Goal: Transaction & Acquisition: Book appointment/travel/reservation

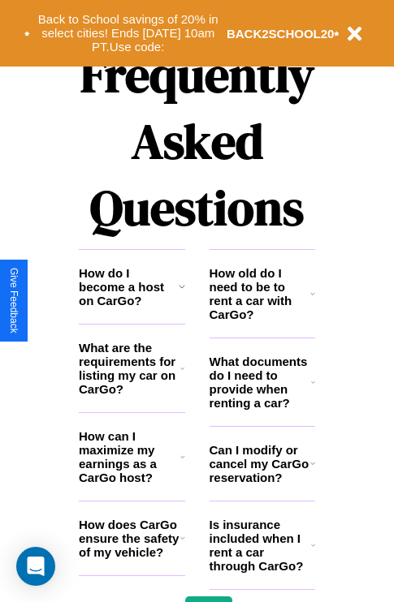
scroll to position [1966, 0]
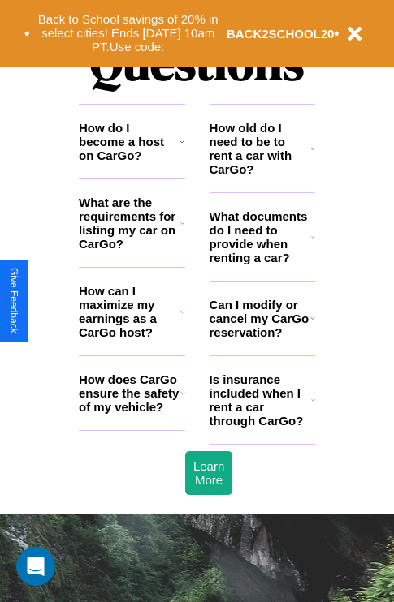
click at [261, 339] on h3 "Can I modify or cancel my CarGo reservation?" at bounding box center [259, 318] width 101 height 41
click at [131, 414] on h3 "How does CarGo ensure the safety of my vehicle?" at bounding box center [129, 392] width 101 height 41
click at [261, 426] on h3 "Is insurance included when I rent a car through CarGo?" at bounding box center [259, 399] width 101 height 55
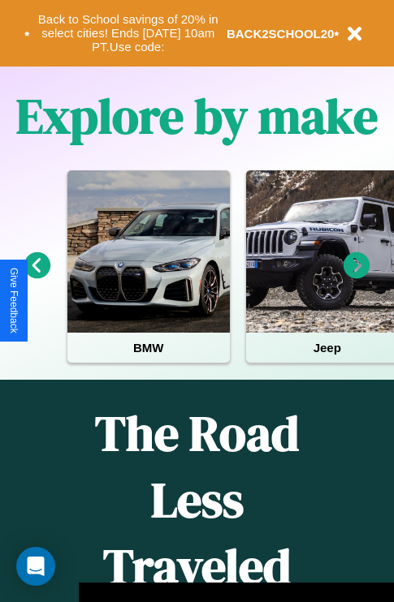
scroll to position [250, 0]
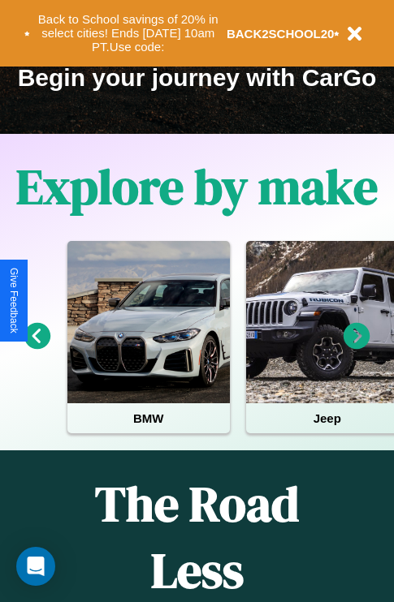
click at [37, 347] on icon at bounding box center [37, 336] width 27 height 27
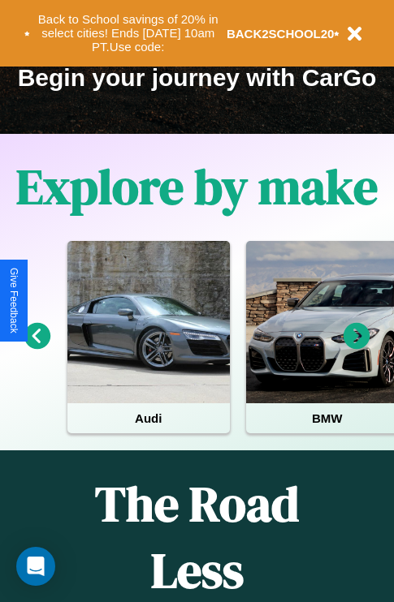
click at [37, 347] on icon at bounding box center [37, 336] width 27 height 27
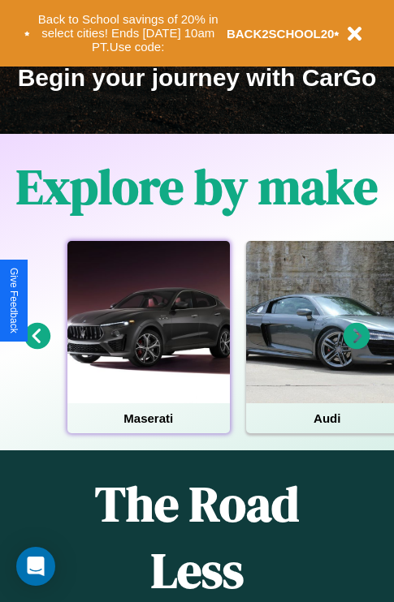
click at [148, 347] on div at bounding box center [148, 322] width 162 height 162
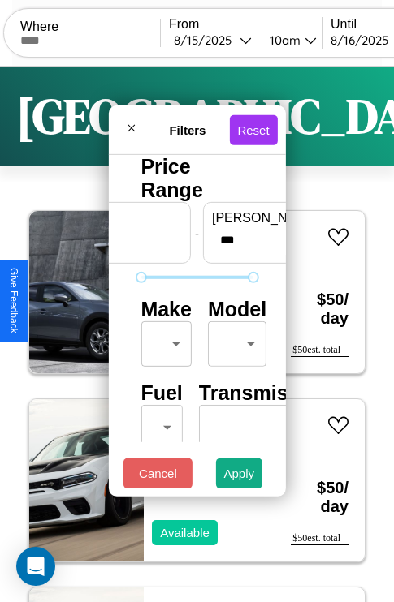
scroll to position [131, 0]
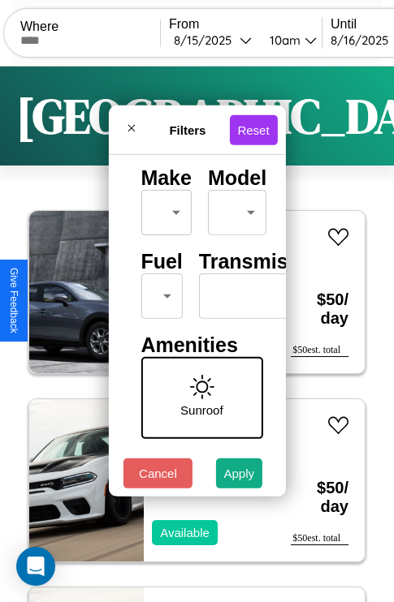
click at [158, 292] on body "CarGo Where From 8 / 15 / 2025 10am Until 8 / 16 / 2025 10am Become a Host Logi…" at bounding box center [197, 335] width 394 height 670
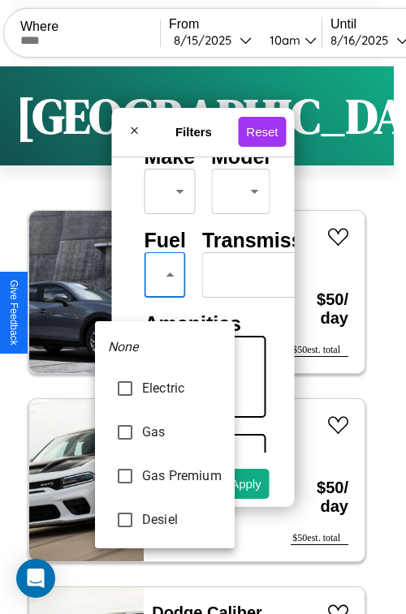
type input "********"
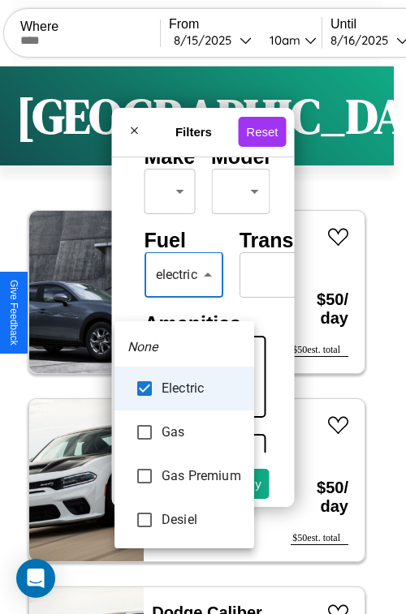
click at [184, 299] on div at bounding box center [203, 307] width 406 height 614
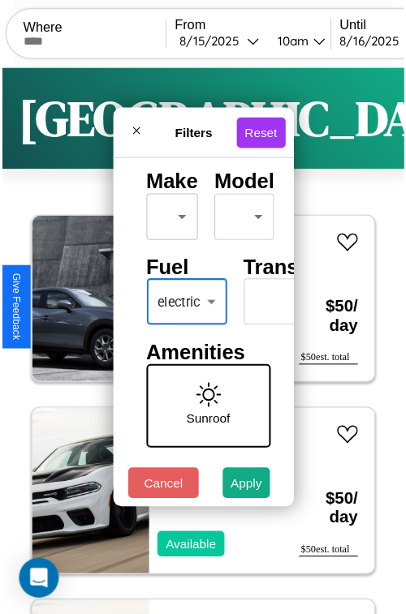
scroll to position [48, 0]
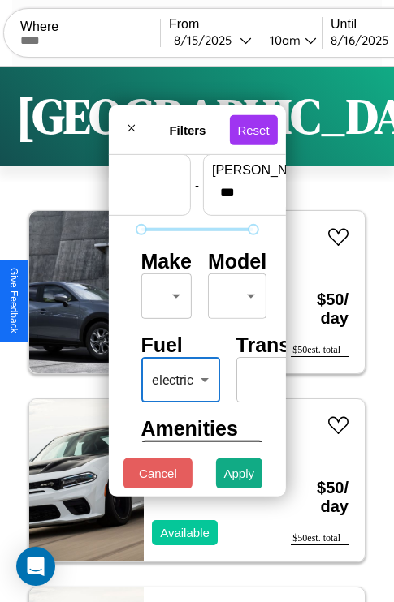
click at [163, 292] on body "CarGo Where From 8 / 15 / 2025 10am Until 8 / 16 / 2025 10am Become a Host Logi…" at bounding box center [197, 335] width 394 height 670
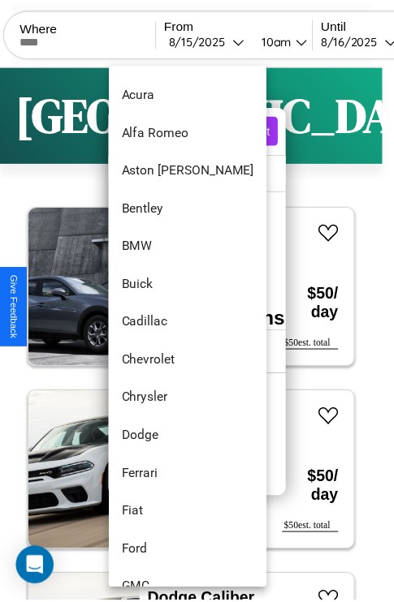
scroll to position [109, 0]
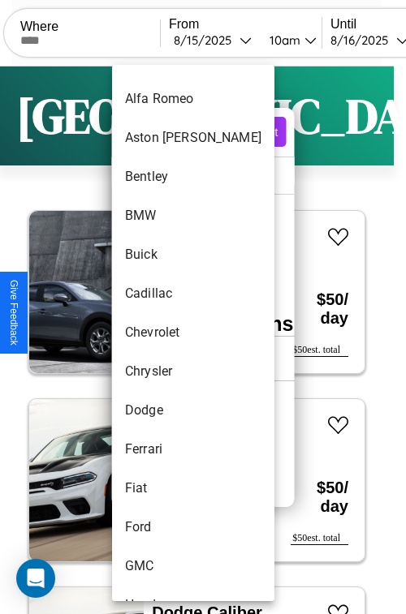
click at [162, 333] on li "Chevrolet" at bounding box center [193, 332] width 162 height 39
type input "*********"
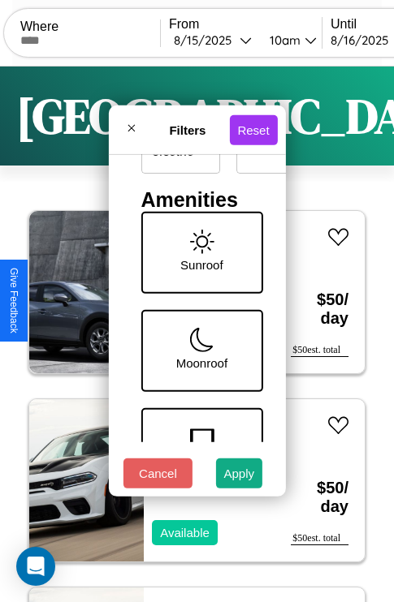
scroll to position [332, 0]
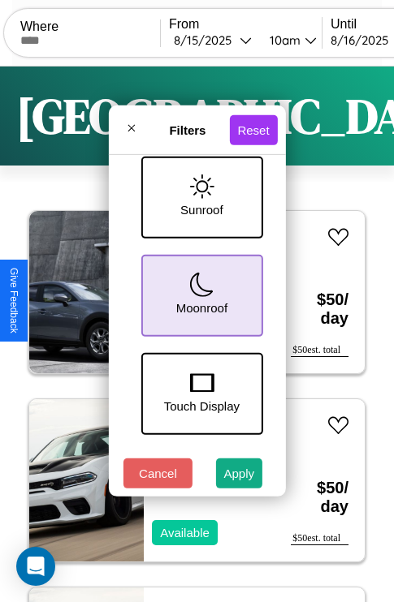
click at [199, 292] on icon at bounding box center [201, 285] width 24 height 24
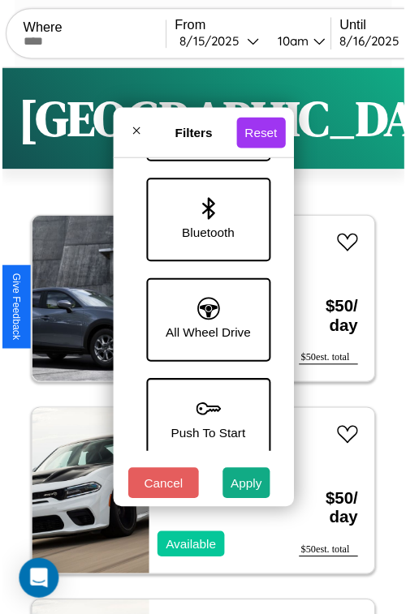
scroll to position [1115, 0]
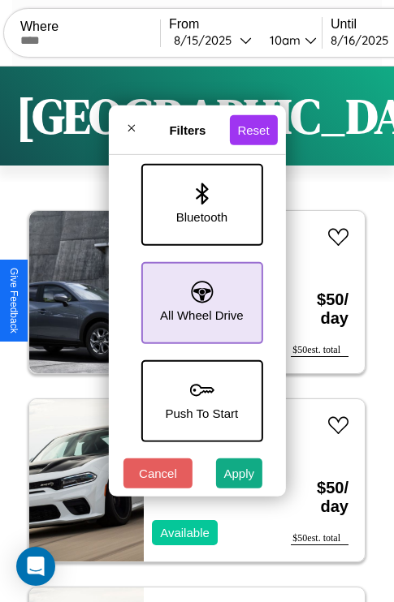
click at [199, 295] on icon at bounding box center [202, 292] width 22 height 22
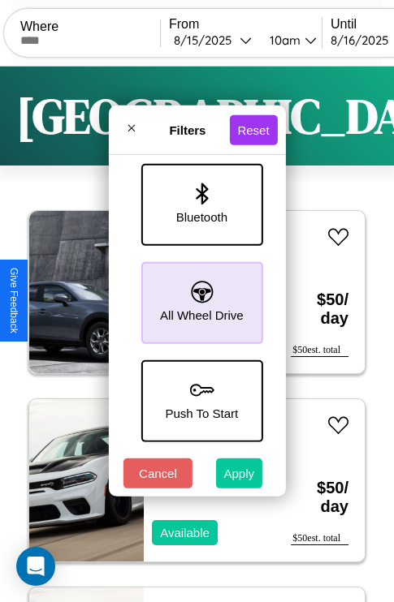
click at [239, 477] on button "Apply" at bounding box center [239, 474] width 47 height 30
